Goal: Task Accomplishment & Management: Use online tool/utility

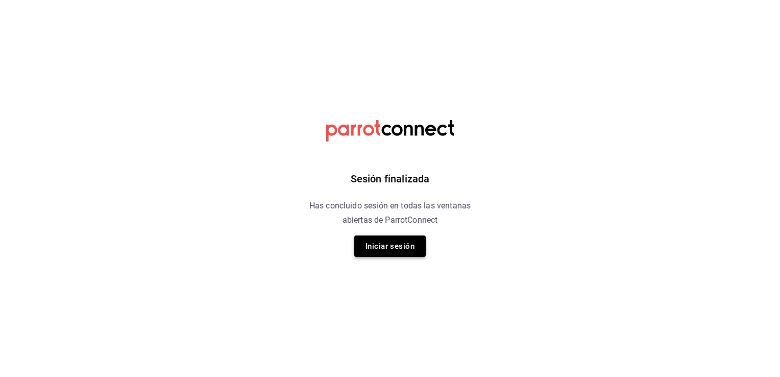
click at [388, 250] on button "Iniciar sesión" at bounding box center [389, 245] width 71 height 21
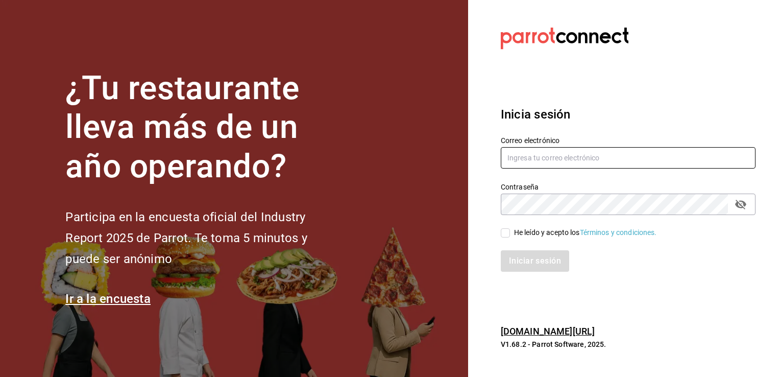
type input "ramiro.navarro@costeno.com"
click at [509, 234] on input "He leído y acepto los Términos y condiciones." at bounding box center [505, 232] width 9 height 9
checkbox input "true"
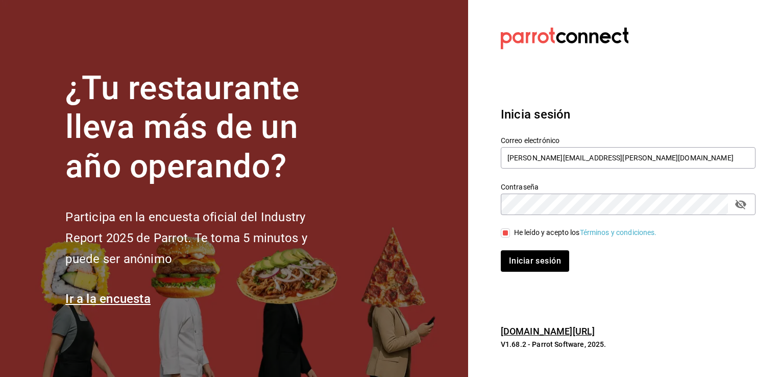
click at [501, 250] on button "Iniciar sesión" at bounding box center [535, 260] width 68 height 21
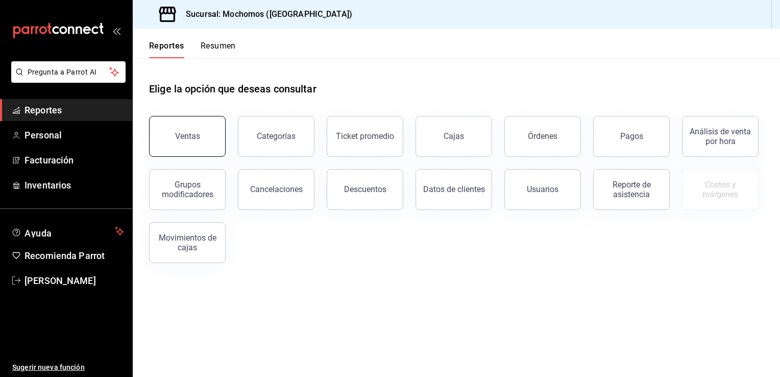
click at [187, 139] on div "Ventas" at bounding box center [187, 136] width 25 height 10
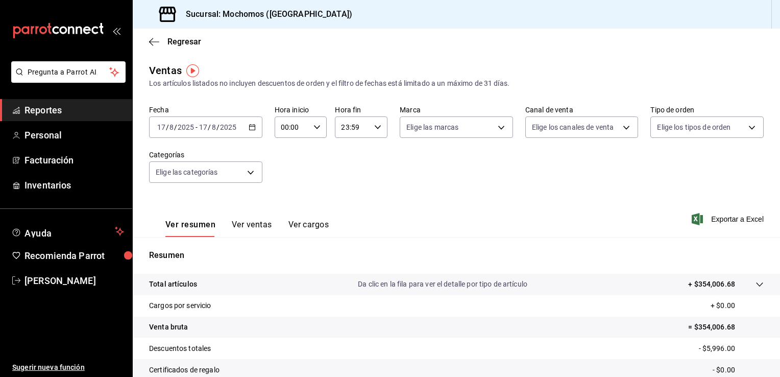
drag, startPoint x: 179, startPoint y: 122, endPoint x: 213, endPoint y: 91, distance: 46.6
click at [213, 91] on div "Ventas Los artículos listados no incluyen descuentos de orden y el filtro de fe…" at bounding box center [456, 268] width 647 height 410
click at [252, 129] on icon "button" at bounding box center [252, 126] width 7 height 7
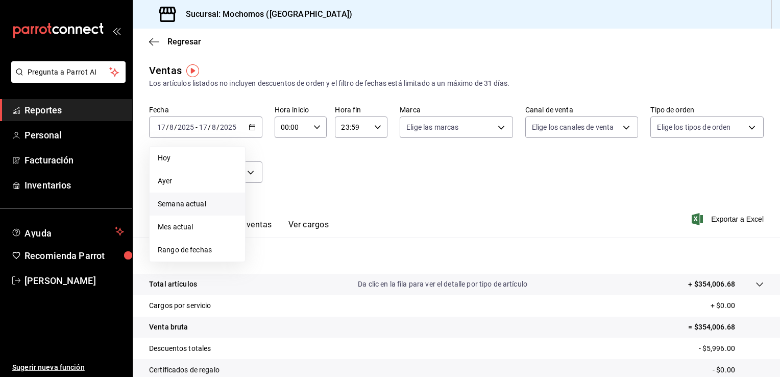
click at [193, 205] on span "Semana actual" at bounding box center [197, 204] width 79 height 11
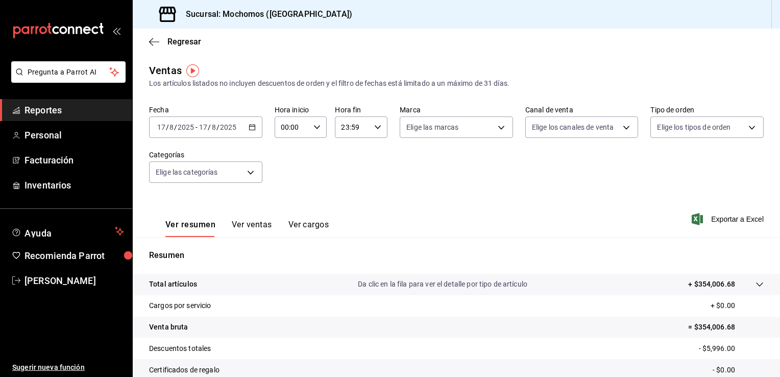
click at [175, 128] on span "/" at bounding box center [175, 127] width 3 height 8
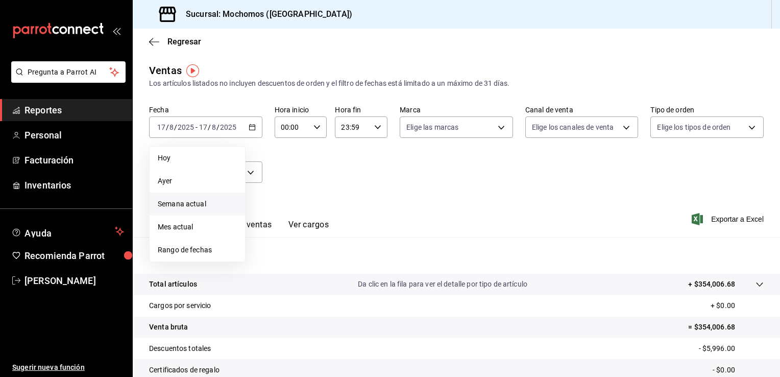
click at [180, 205] on span "Semana actual" at bounding box center [197, 204] width 79 height 11
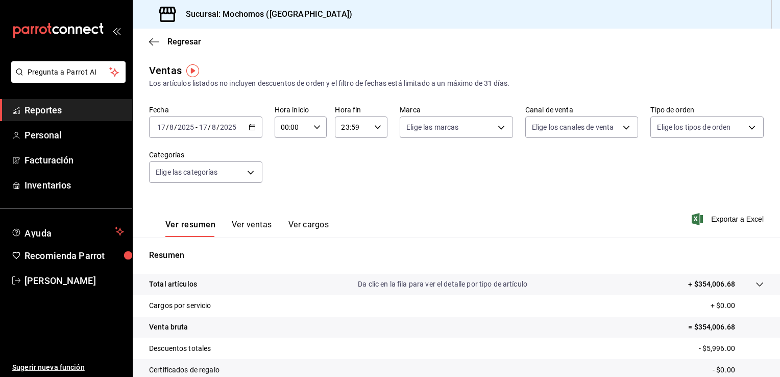
click at [154, 126] on div "[DATE] [DATE] - [DATE] [DATE]" at bounding box center [205, 126] width 113 height 21
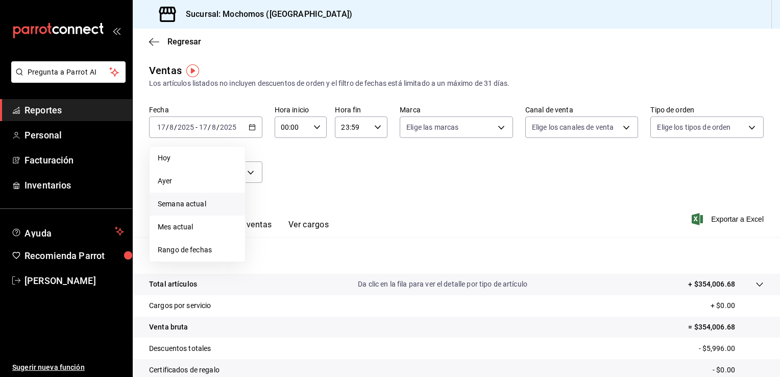
click at [165, 205] on span "Semana actual" at bounding box center [197, 204] width 79 height 11
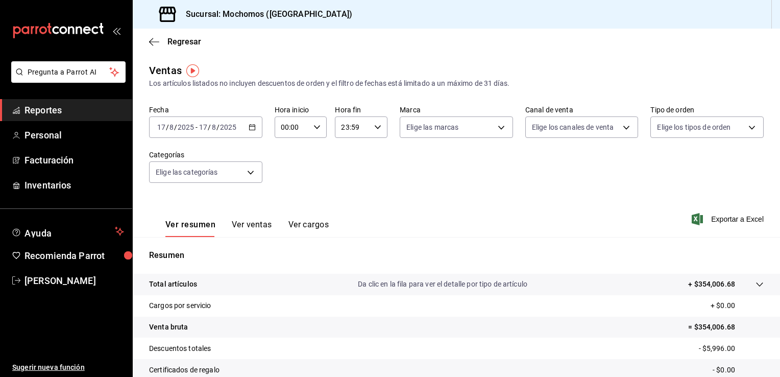
click at [153, 126] on div "[DATE] [DATE] - [DATE] [DATE]" at bounding box center [205, 126] width 113 height 21
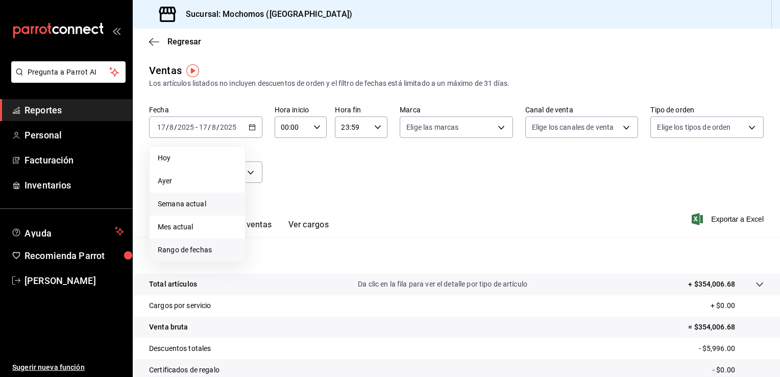
click at [182, 250] on span "Rango de fechas" at bounding box center [197, 249] width 79 height 11
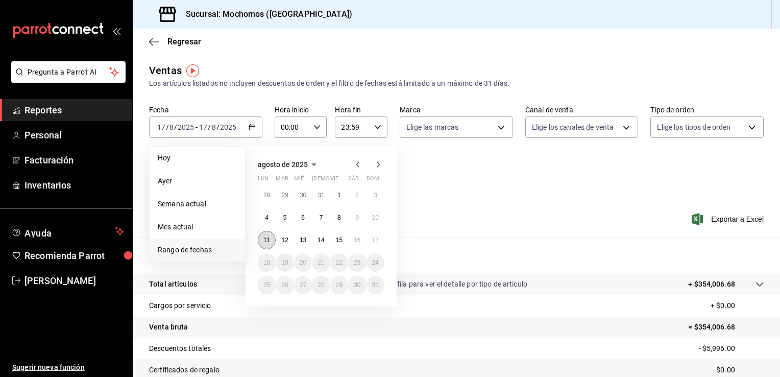
click at [270, 236] on button "11" at bounding box center [267, 240] width 18 height 18
click at [376, 245] on button "17" at bounding box center [375, 240] width 18 height 18
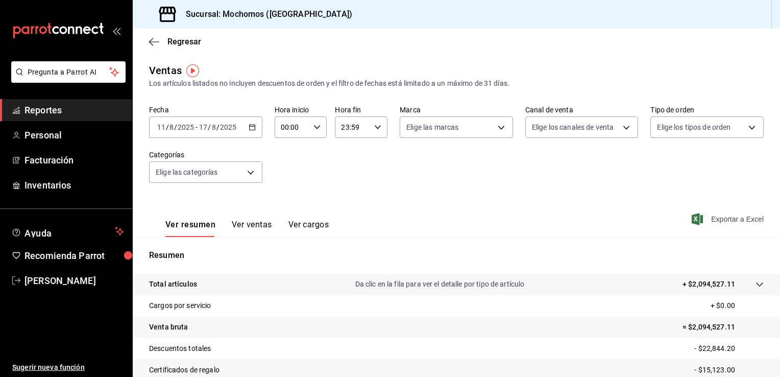
click at [719, 221] on span "Exportar a Excel" at bounding box center [729, 219] width 70 height 12
